Goal: Transaction & Acquisition: Purchase product/service

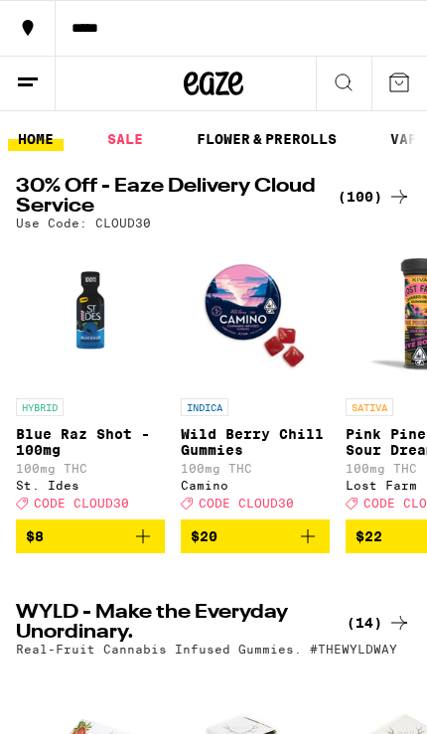
click at [376, 198] on div "(100)" at bounding box center [375, 197] width 74 height 24
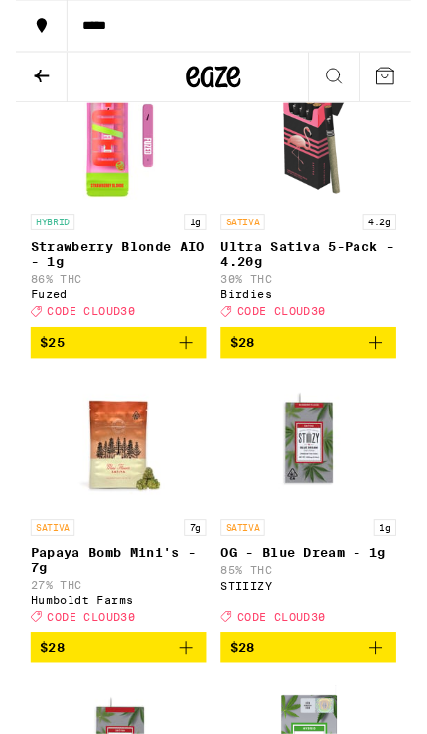
scroll to position [6768, 0]
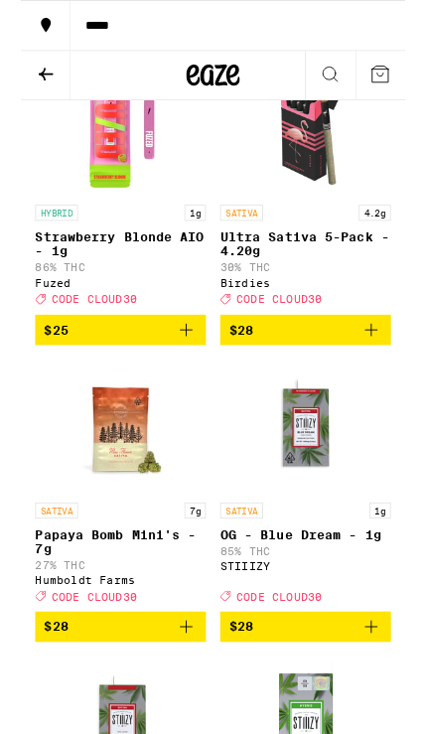
click at [170, 379] on span "$25" at bounding box center [111, 367] width 170 height 24
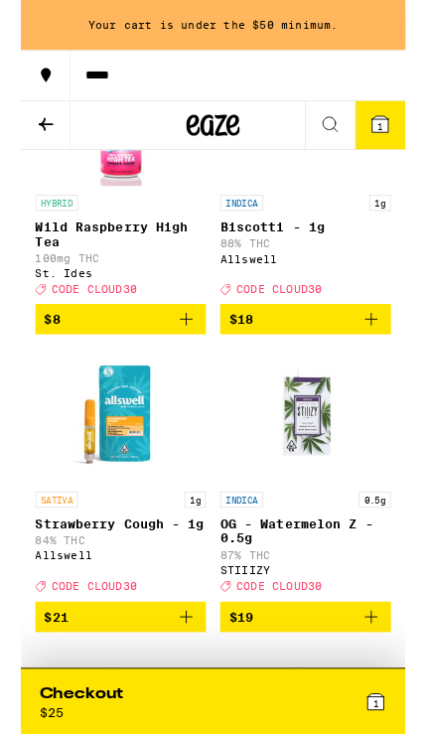
scroll to position [1553, 0]
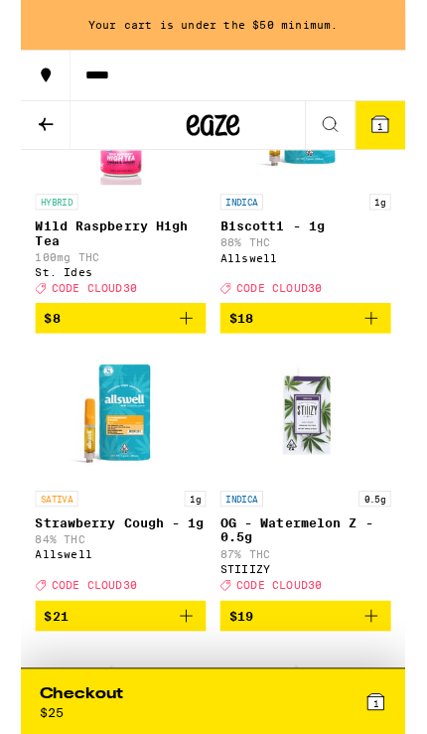
click at [397, 366] on icon "Add to bag" at bounding box center [390, 354] width 24 height 24
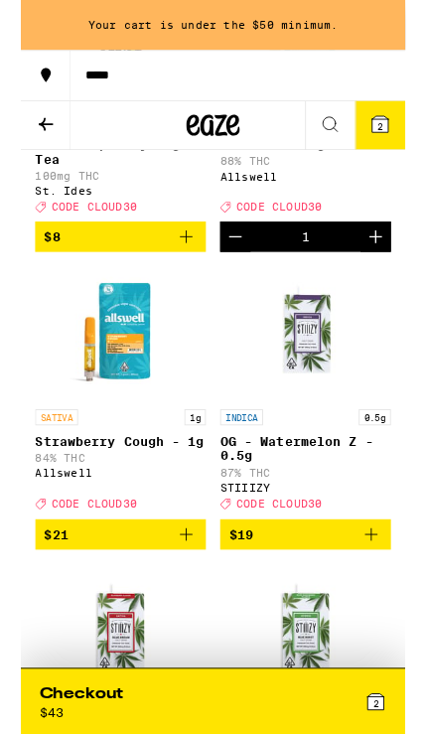
scroll to position [1650, 0]
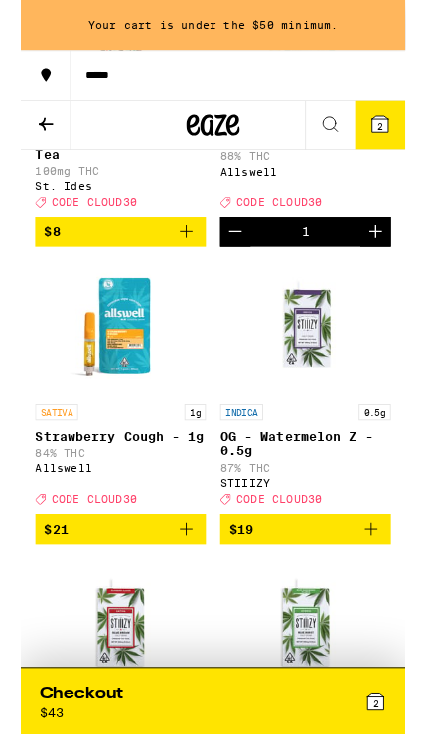
click at [192, 600] on icon "Add to bag" at bounding box center [184, 588] width 24 height 24
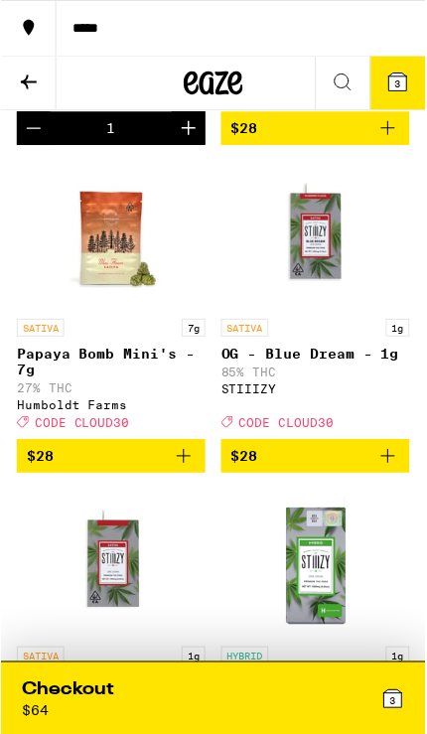
scroll to position [7009, 0]
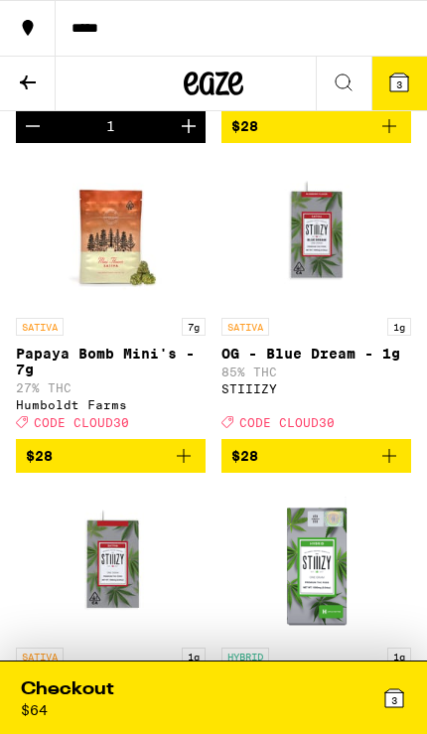
click at [286, 691] on div "3" at bounding box center [310, 698] width 193 height 41
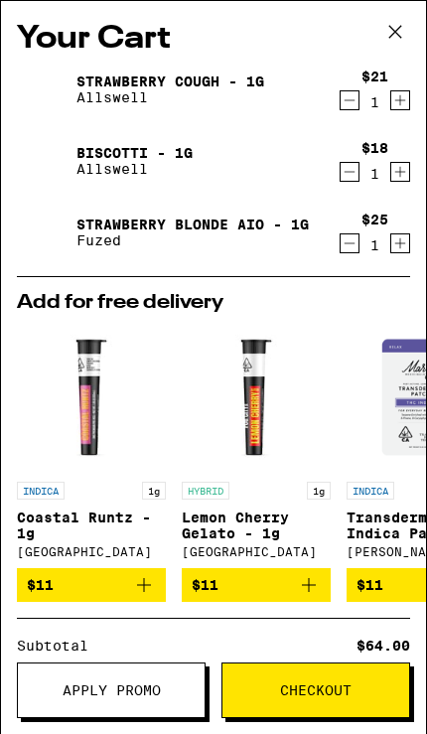
click at [100, 680] on button "Apply Promo" at bounding box center [111, 691] width 189 height 56
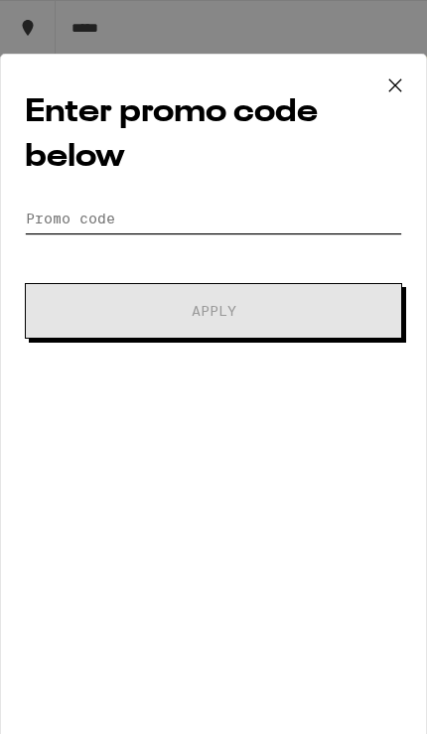
click at [121, 217] on input "Promo Code" at bounding box center [214, 219] width 378 height 30
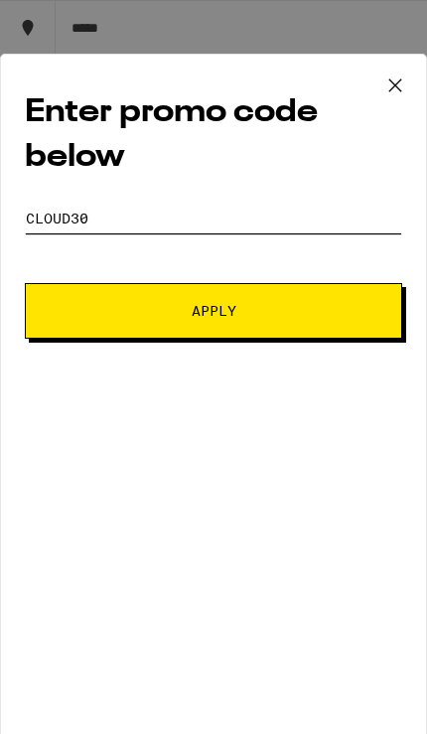
type input "Cloud30"
click at [220, 316] on span "Apply" at bounding box center [214, 311] width 45 height 14
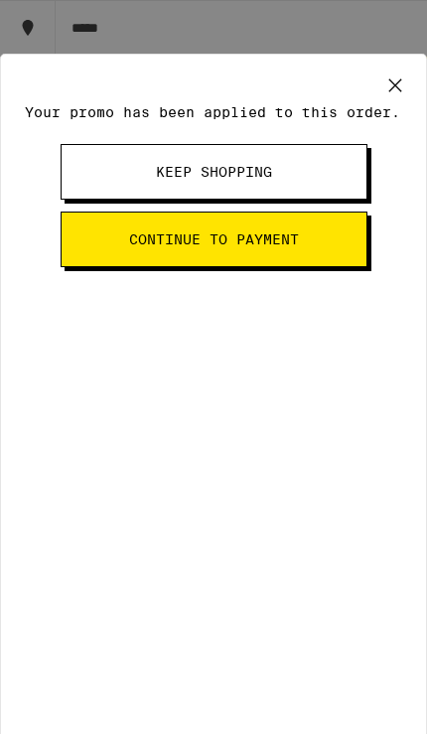
scroll to position [7004, 0]
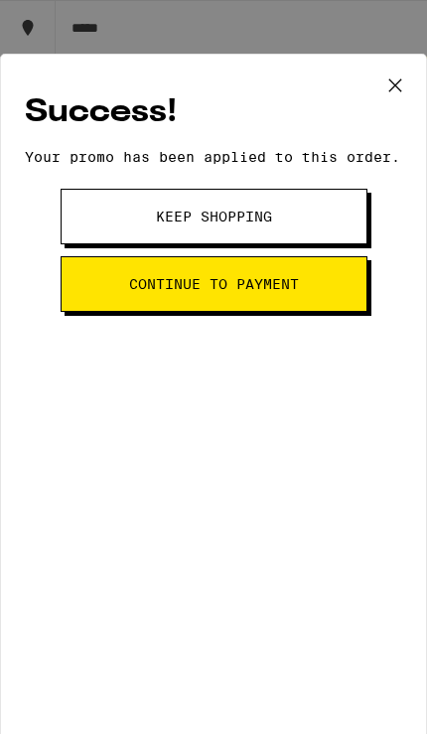
click at [219, 291] on span "Continue to payment" at bounding box center [214, 284] width 170 height 14
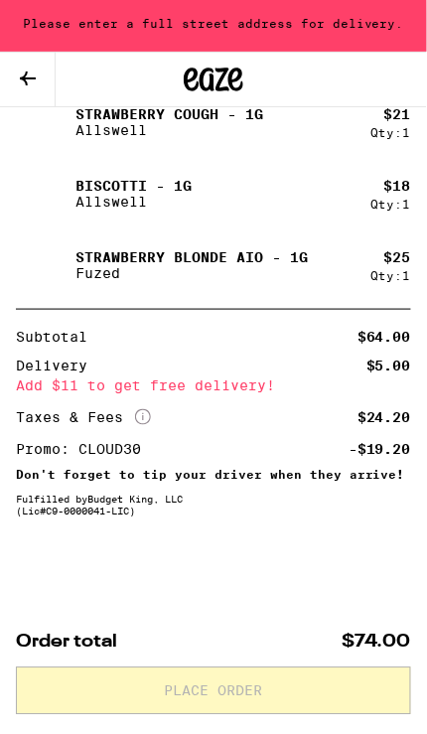
scroll to position [1064, 0]
